Goal: Information Seeking & Learning: Learn about a topic

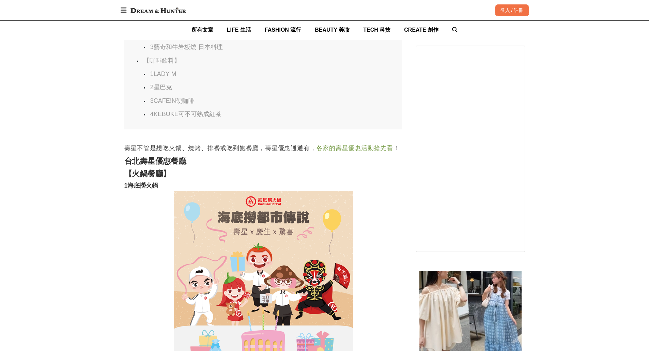
scroll to position [964, 0]
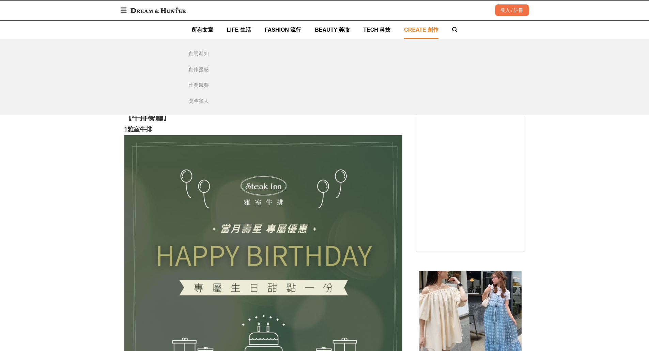
scroll to position [6762, 0]
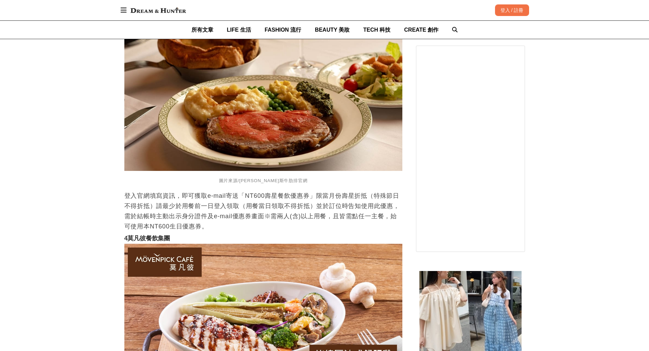
scroll to position [7341, 0]
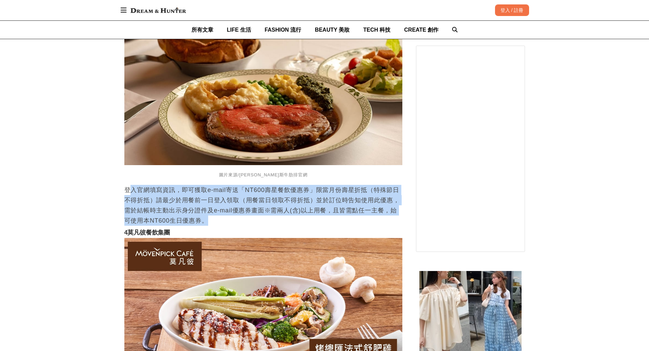
drag, startPoint x: 128, startPoint y: 188, endPoint x: 298, endPoint y: 217, distance: 172.0
click at [298, 217] on p "登入官網填寫資訊，即可獲取e-mail寄送「NT600壽星餐飲優惠券」限當月份壽星折抵（特殊節日不得折抵）請最少於用餐前一日登入領取（用餐當日領取不得折抵）並…" at bounding box center [263, 205] width 278 height 41
click at [297, 215] on p "登入官網填寫資訊，即可獲取e-mail寄送「NT600壽星餐飲優惠券」限當月份壽星折抵（特殊節日不得折抵）請最少於用餐前一日登入領取（用餐當日領取不得折抵）並…" at bounding box center [263, 205] width 278 height 41
drag, startPoint x: 297, startPoint y: 215, endPoint x: 152, endPoint y: 180, distance: 149.3
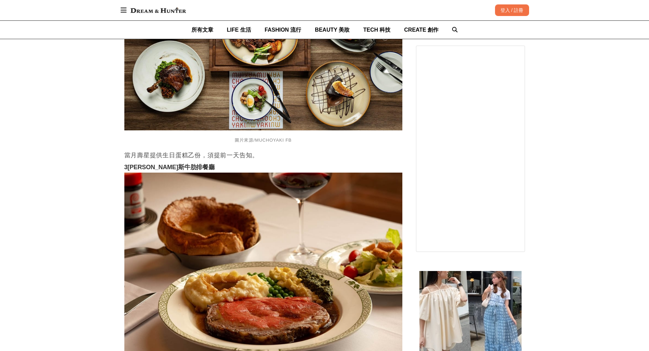
scroll to position [7137, 0]
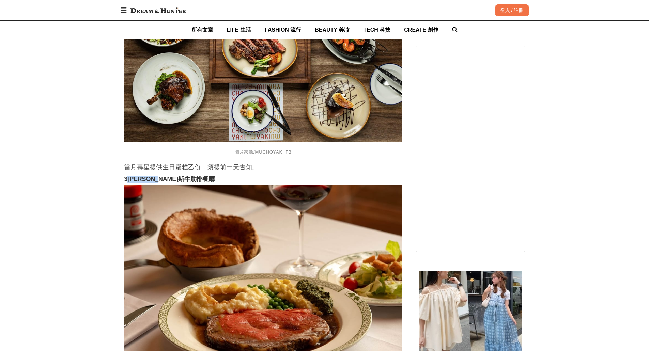
drag, startPoint x: 131, startPoint y: 175, endPoint x: 185, endPoint y: 171, distance: 54.3
click at [185, 176] on h3 "3勞瑞斯牛肋排餐廳" at bounding box center [263, 179] width 278 height 7
copy strong "[PERSON_NAME]斯牛肋排餐廳"
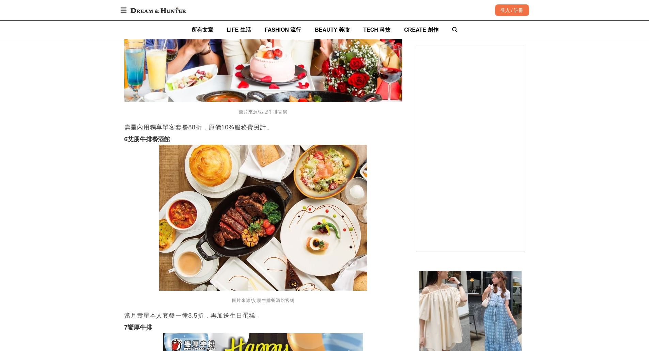
scroll to position [8022, 0]
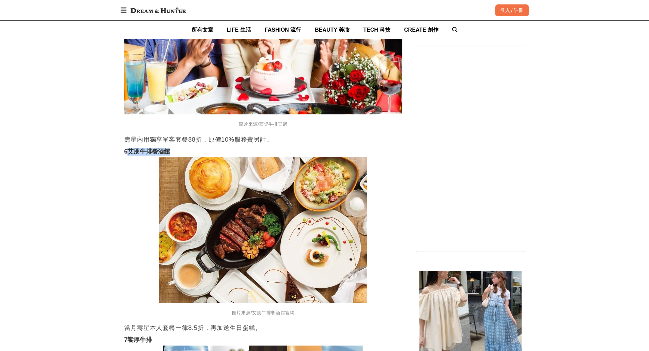
drag, startPoint x: 130, startPoint y: 147, endPoint x: 187, endPoint y: 146, distance: 56.9
click at [187, 148] on h3 "6艾朋牛排餐酒館" at bounding box center [263, 151] width 278 height 7
copy strong "艾朋牛排餐酒館"
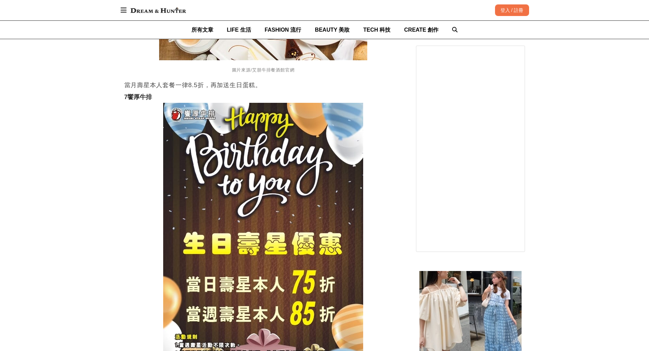
scroll to position [8260, 0]
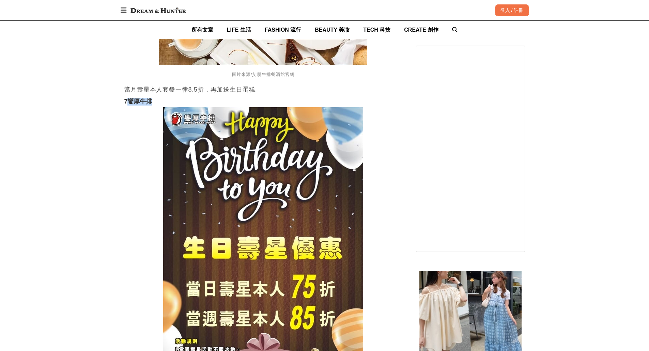
drag, startPoint x: 130, startPoint y: 96, endPoint x: 154, endPoint y: 99, distance: 24.0
click at [154, 99] on h3 "7饗厚牛排" at bounding box center [263, 101] width 278 height 7
copy strong "饗厚牛排"
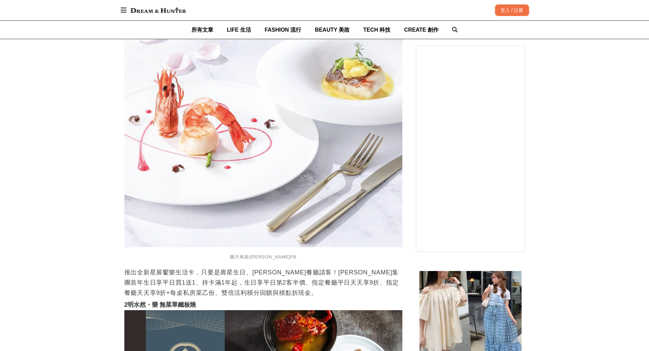
scroll to position [9179, 0]
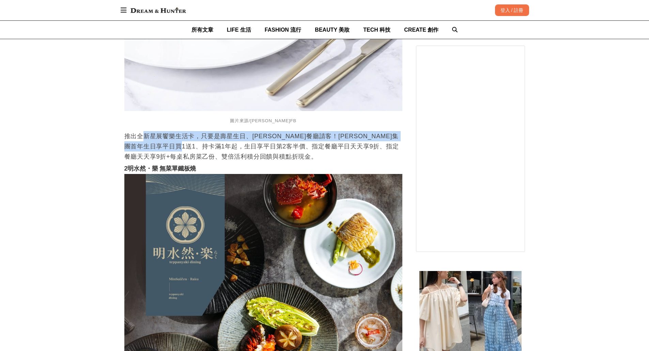
drag, startPoint x: 143, startPoint y: 125, endPoint x: 257, endPoint y: 148, distance: 116.3
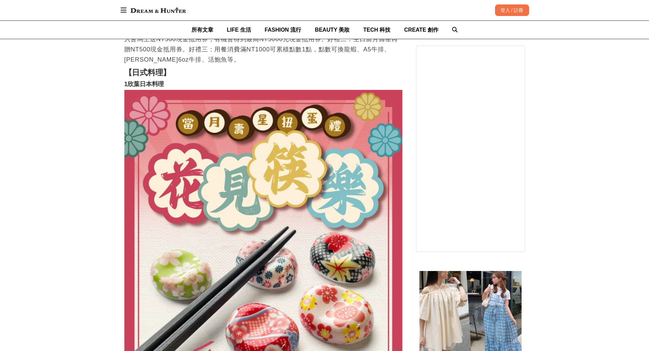
scroll to position [9928, 0]
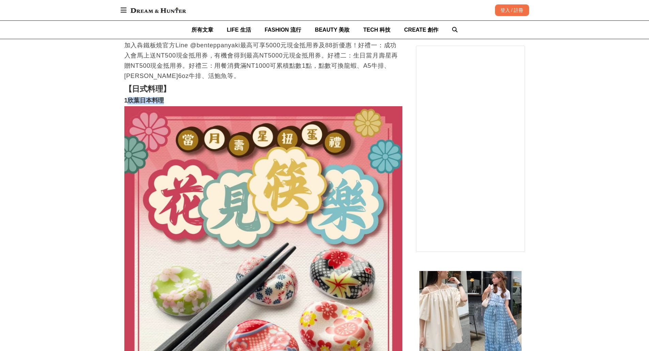
drag, startPoint x: 129, startPoint y: 97, endPoint x: 174, endPoint y: 93, distance: 44.4
click at [174, 97] on h3 "1欣葉日本料理" at bounding box center [263, 100] width 278 height 7
copy strong "欣葉日本料理"
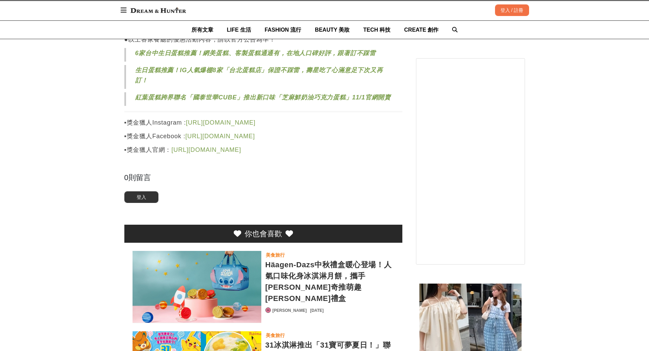
scroll to position [11733, 0]
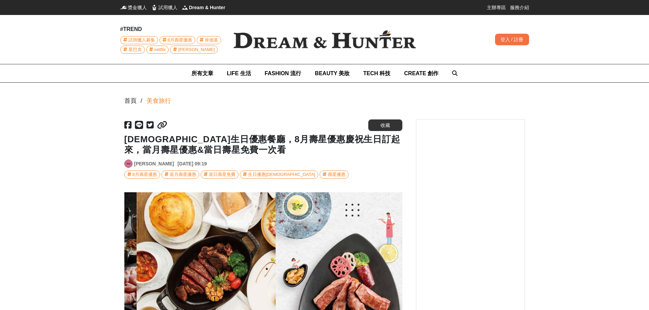
scroll to position [0, 278]
